Goal: Information Seeking & Learning: Learn about a topic

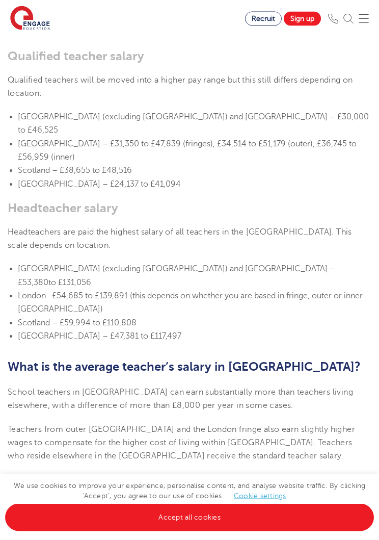
scroll to position [661, 0]
click at [319, 385] on p "School teachers in [GEOGRAPHIC_DATA] can earn substantially more than teachers …" at bounding box center [190, 398] width 364 height 27
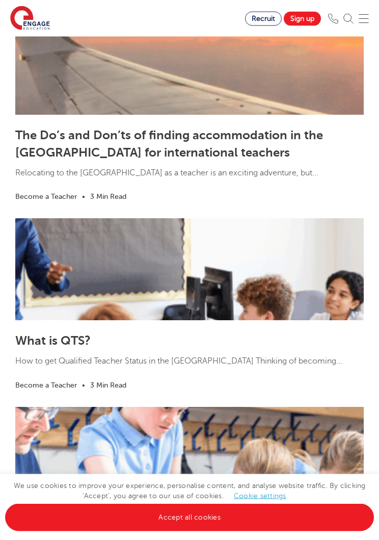
scroll to position [2207, 0]
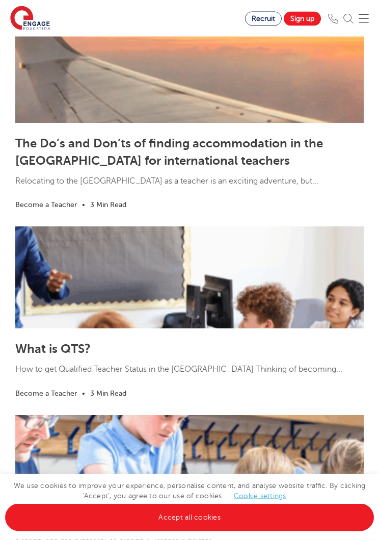
click at [80, 342] on link "What is QTS?" at bounding box center [52, 349] width 75 height 14
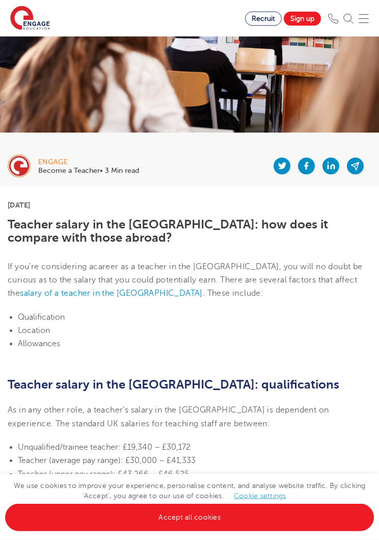
scroll to position [94, 0]
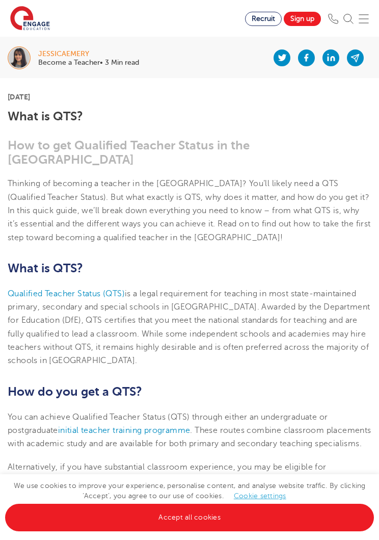
scroll to position [133, 0]
